Goal: Communication & Community: Answer question/provide support

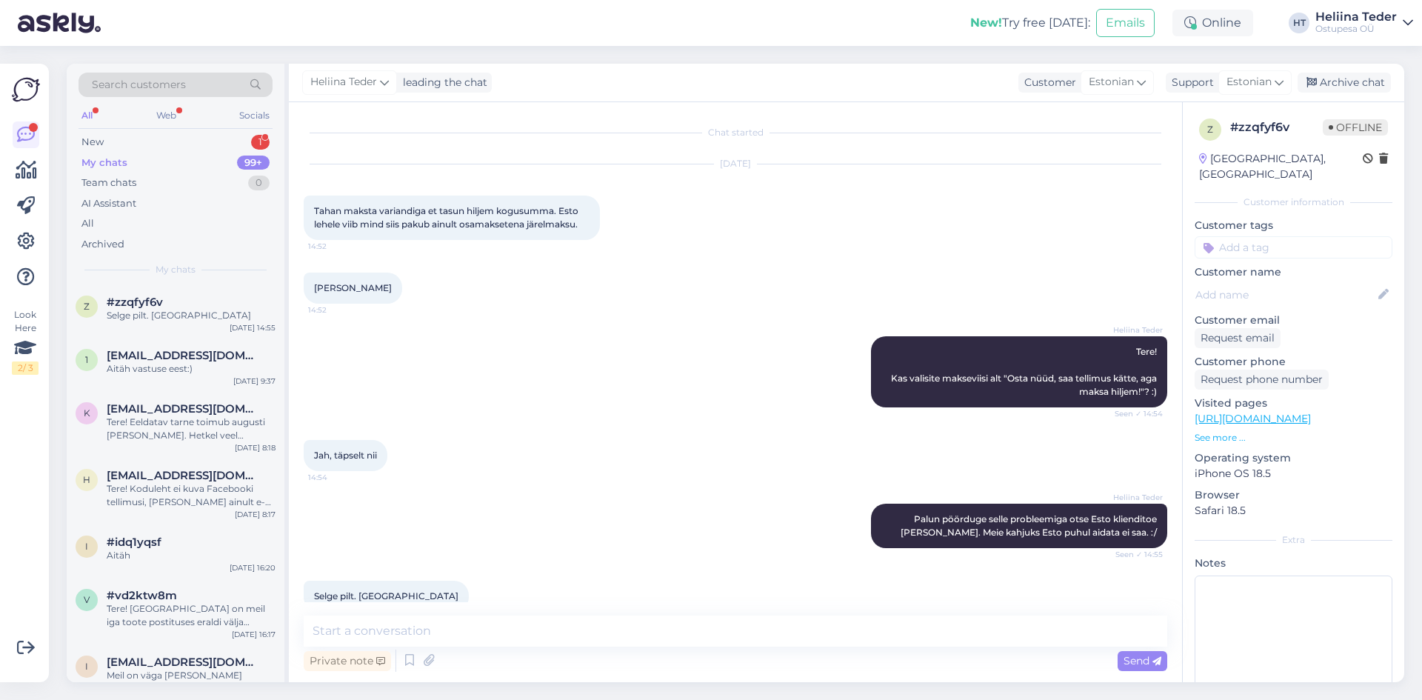
click at [170, 158] on div "My chats 99+" at bounding box center [176, 163] width 194 height 21
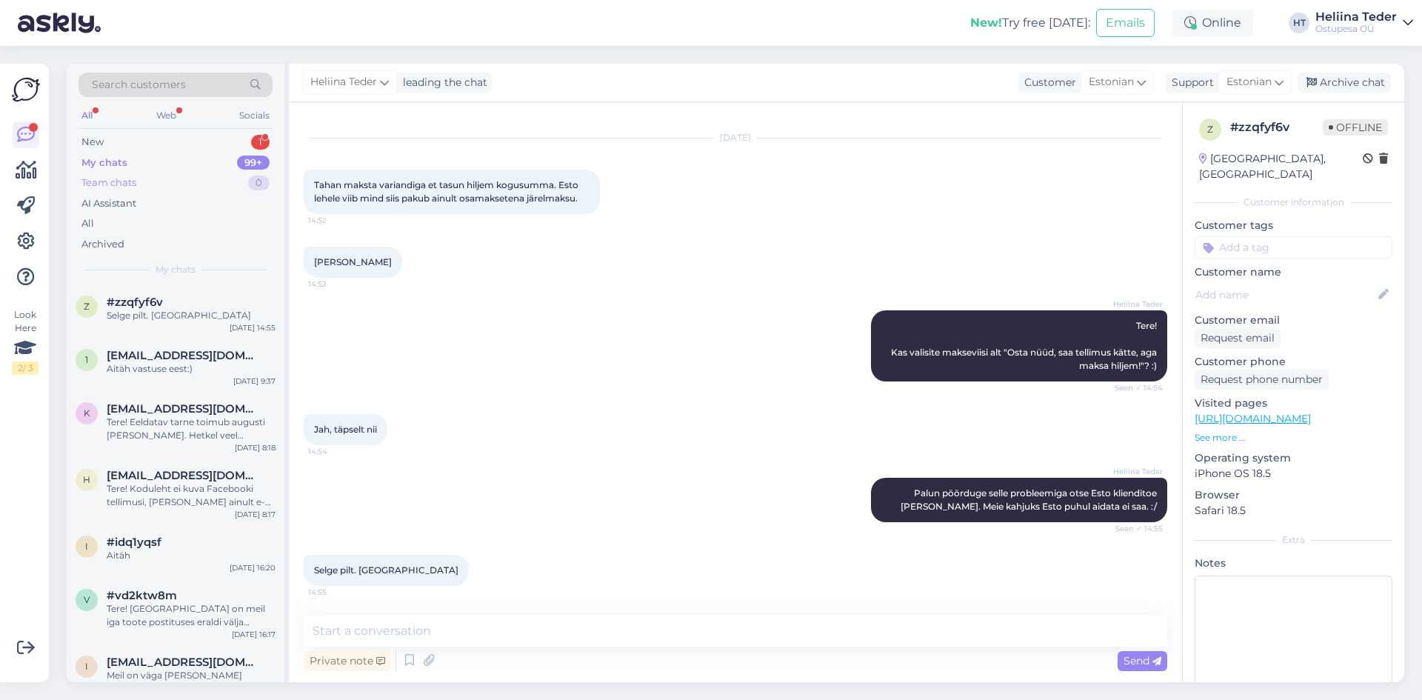
click at [159, 184] on div "Team chats 0" at bounding box center [176, 183] width 194 height 21
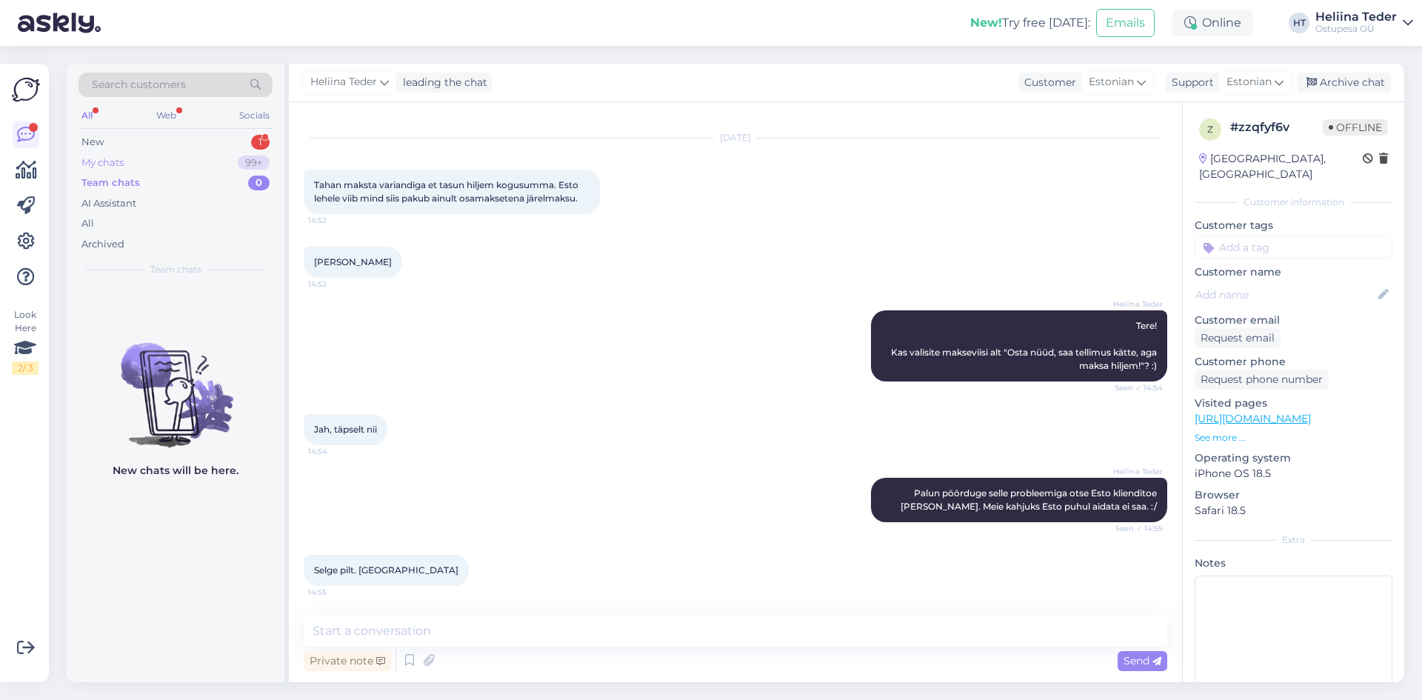
click at [156, 161] on div "My chats 99+" at bounding box center [176, 163] width 194 height 21
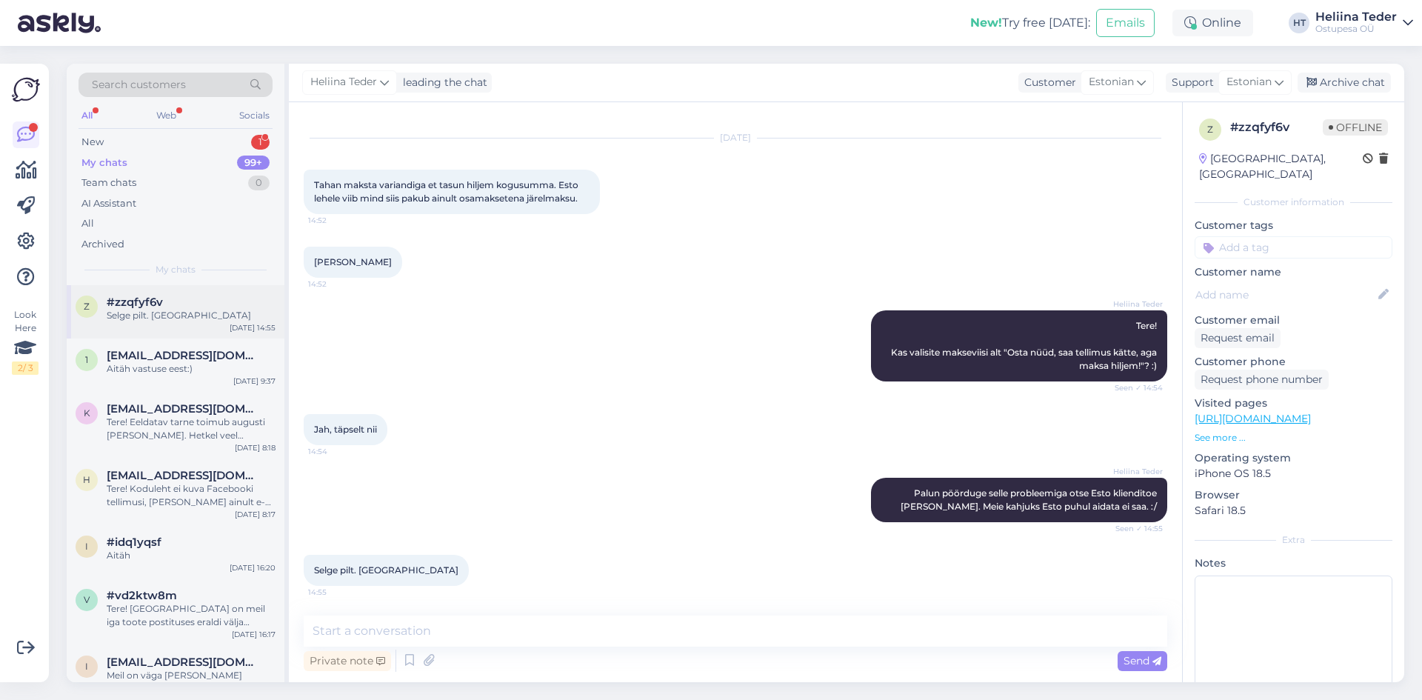
click at [162, 307] on div "#zzqfyf6v" at bounding box center [191, 301] width 169 height 13
click at [115, 138] on div "New 1" at bounding box center [176, 142] width 194 height 21
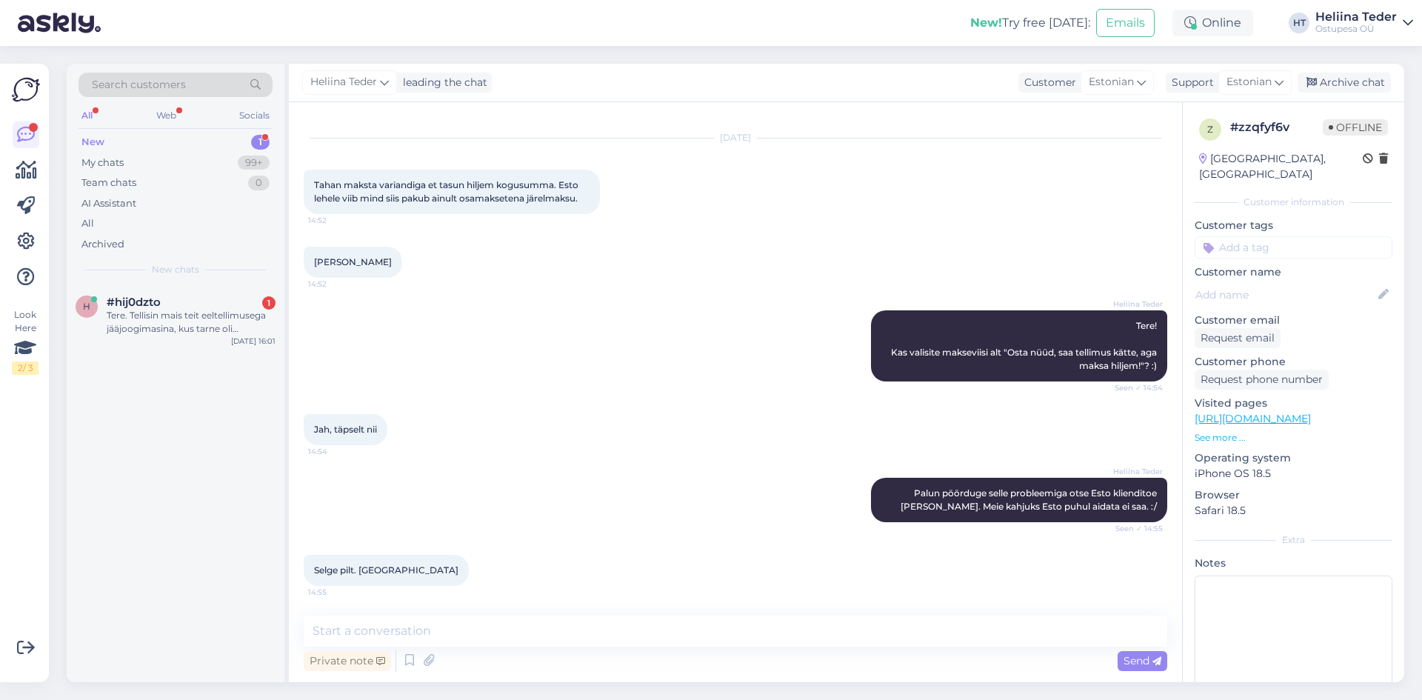
click at [151, 313] on div "Tere. Tellisin mais teit eeltellimusega jääjoogimasina, kus tarne oli märgitud …" at bounding box center [191, 322] width 169 height 27
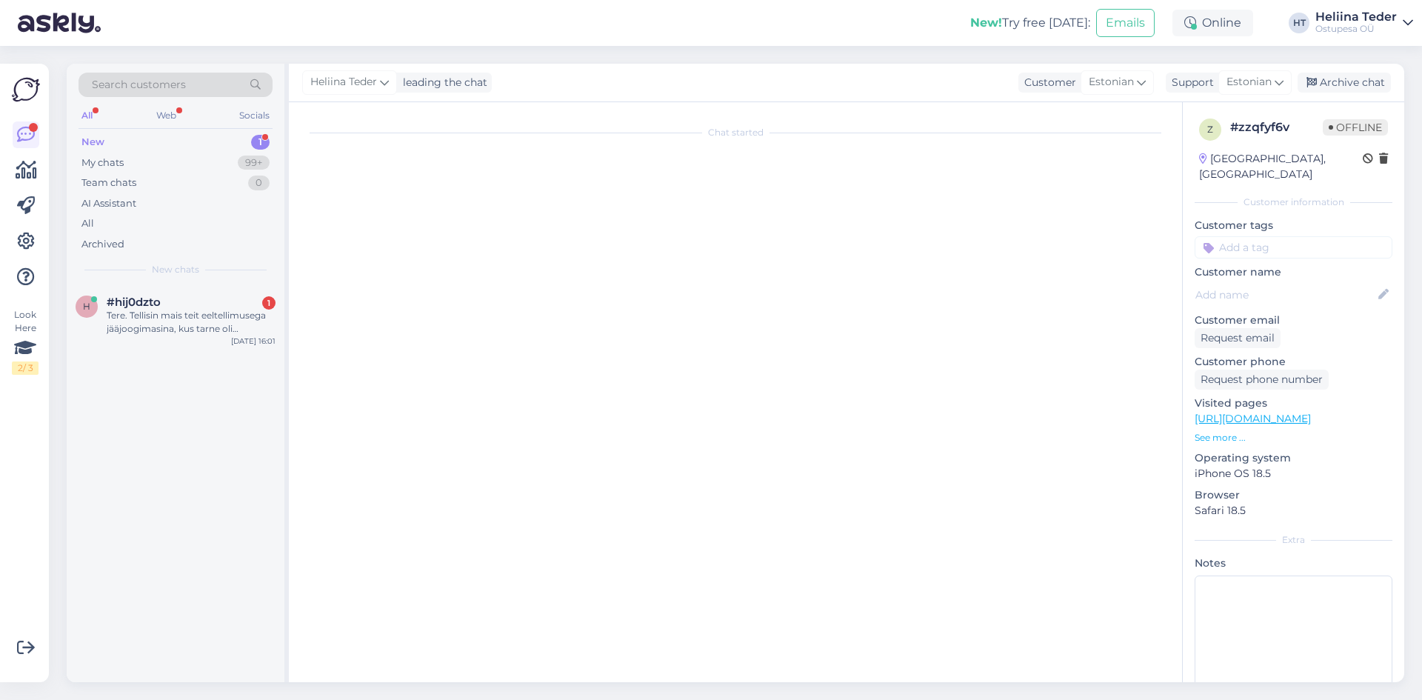
scroll to position [0, 0]
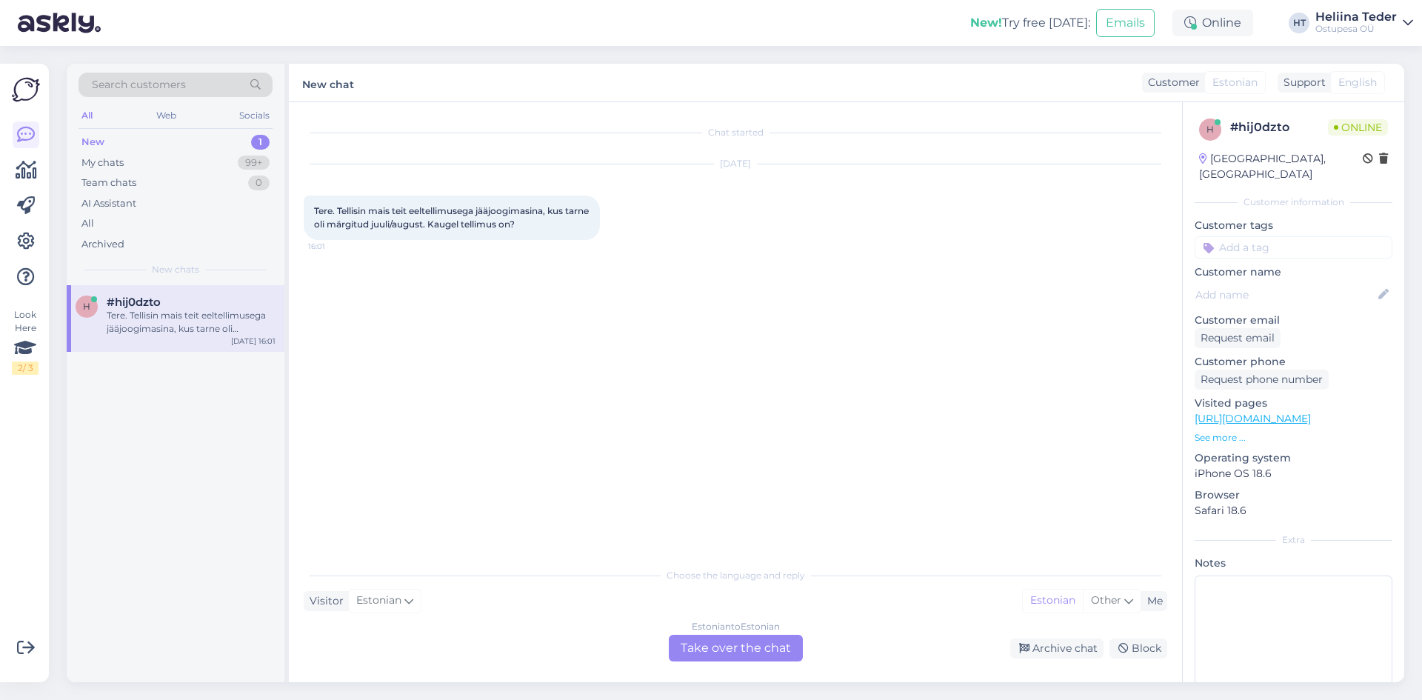
click at [744, 648] on div "Estonian to Estonian Take over the chat" at bounding box center [736, 648] width 134 height 27
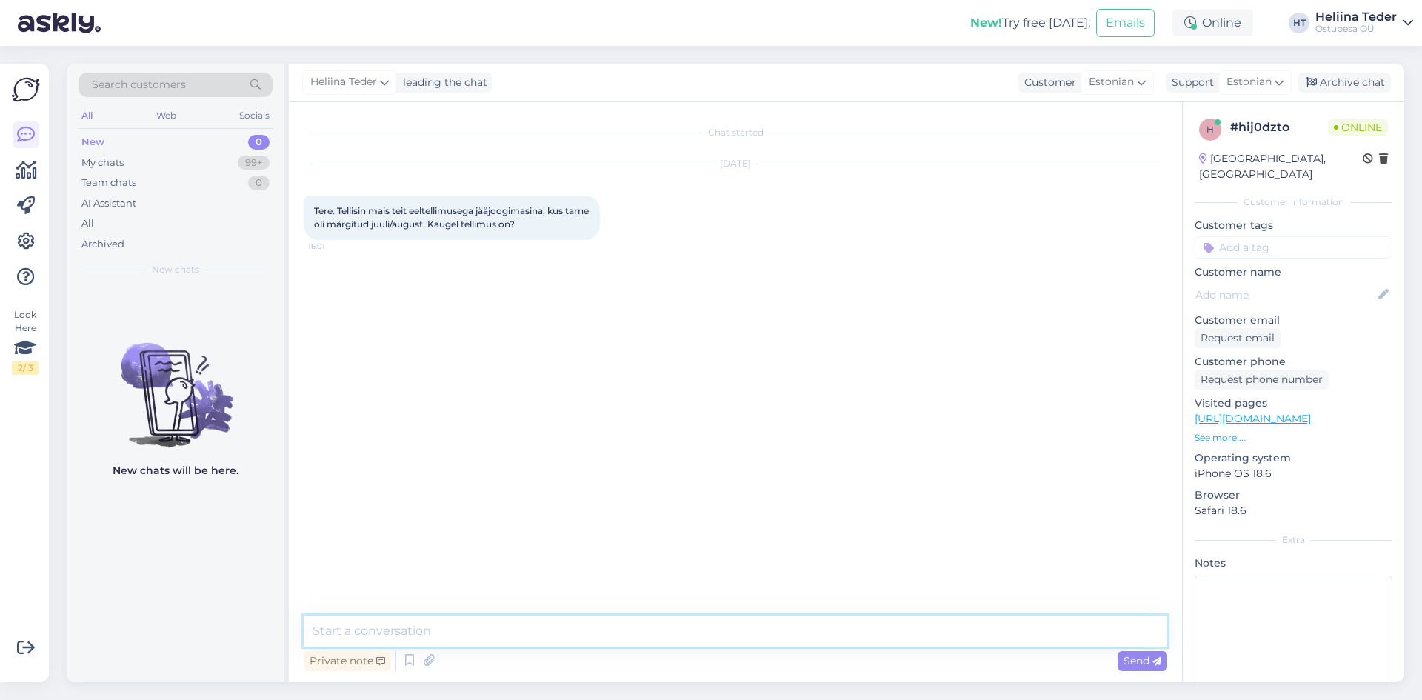
click at [601, 627] on textarea at bounding box center [736, 630] width 864 height 31
type textarea "Tere! Palume tellimuse numbrit või [PERSON_NAME] nime. :)"
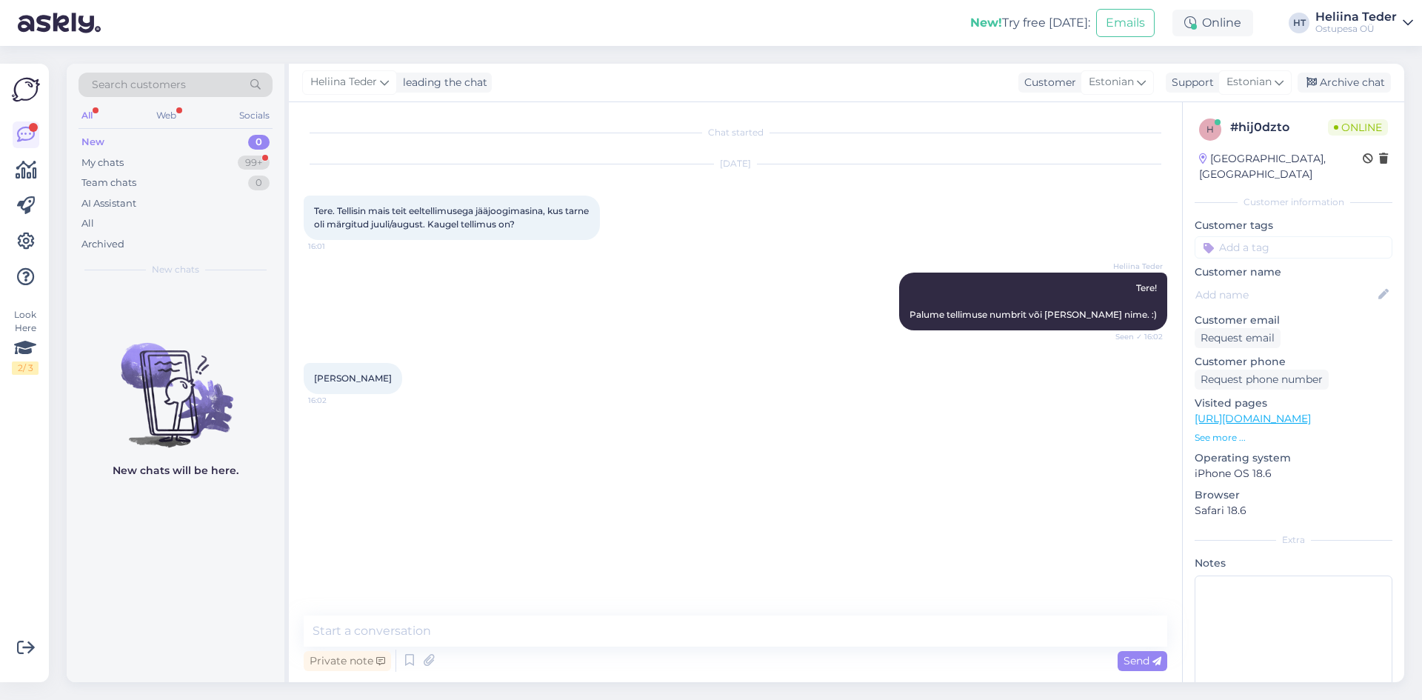
click at [353, 375] on span "[PERSON_NAME]" at bounding box center [353, 378] width 78 height 11
copy div "[PERSON_NAME] 16:02"
click at [361, 625] on textarea at bounding box center [736, 630] width 864 height 31
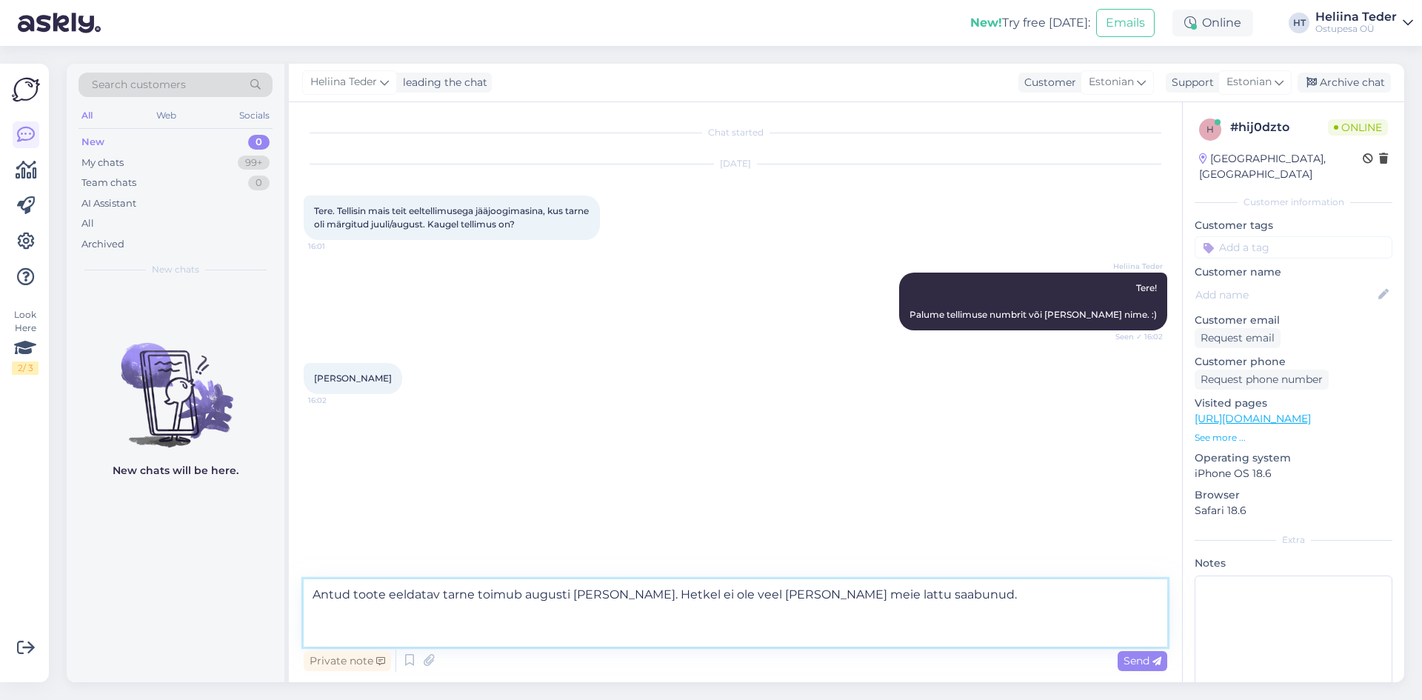
paste textarea "Kui tuleb ette tarnijapoolseid viivitusi või kui näeme, et [PERSON_NAME] meieni…"
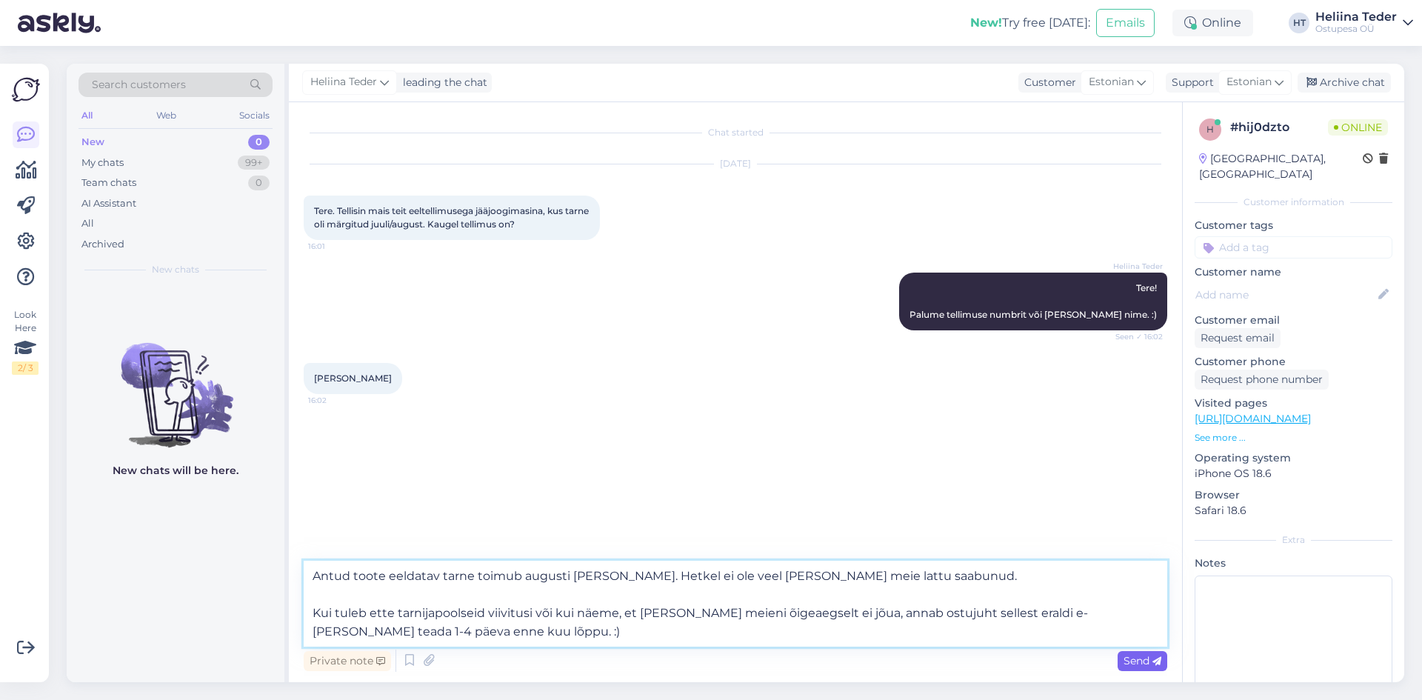
type textarea "Antud toote eeldatav tarne toimub augusti [PERSON_NAME]. Hetkel ei ole veel [PE…"
click at [1138, 657] on span "Send" at bounding box center [1142, 660] width 38 height 13
